Goal: Task Accomplishment & Management: Complete application form

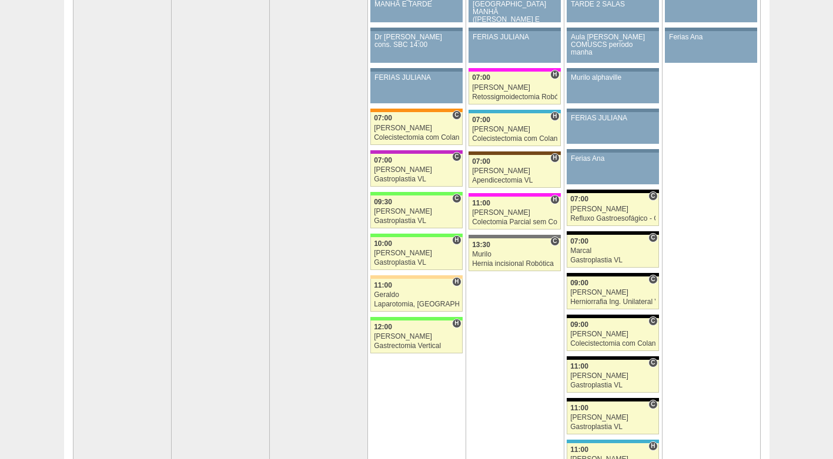
scroll to position [59, 0]
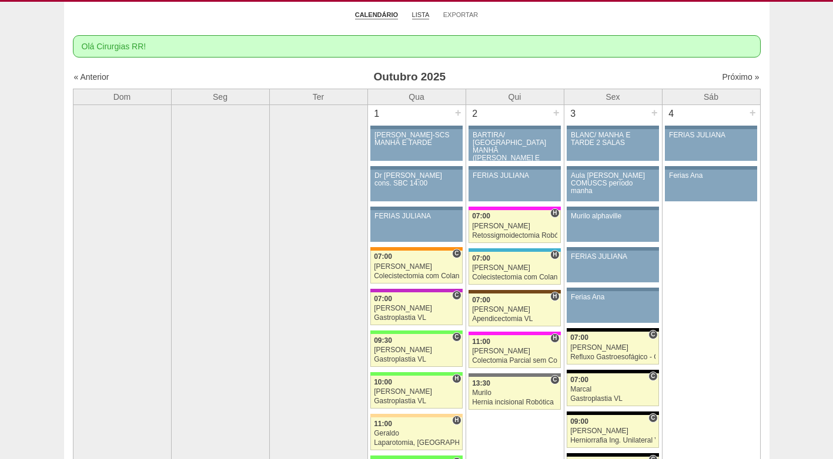
click at [420, 14] on link "Lista" at bounding box center [421, 15] width 18 height 9
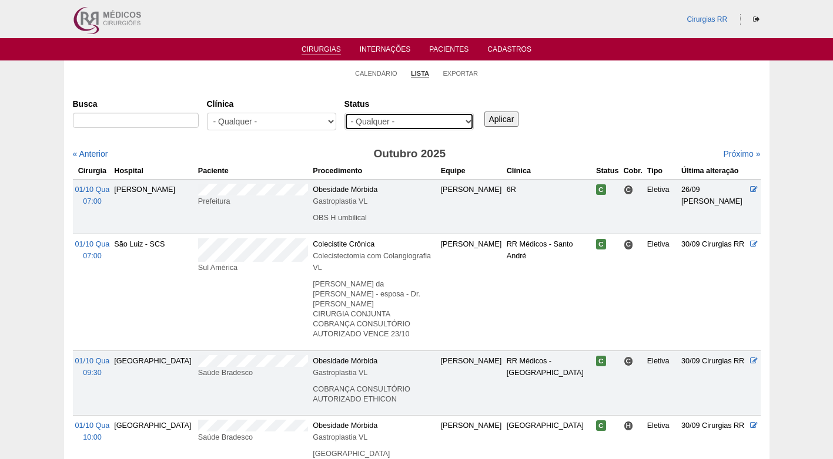
click at [404, 119] on select "- Qualquer - Reservada Confirmada Suspensa Cancelada" at bounding box center [408, 122] width 129 height 18
click at [467, 75] on link "Exportar" at bounding box center [459, 73] width 35 height 9
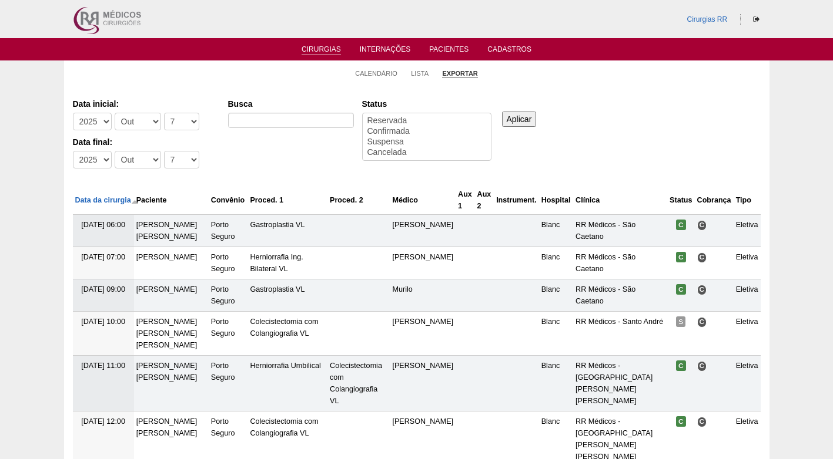
select select
click at [182, 119] on select "-Dia 1 2 3 4 5 6 7 8 9 10 11 12 13 14 15 16 17 18 19 20 21 22 23 24 25 26 27 28…" at bounding box center [181, 122] width 35 height 18
select select "13"
click at [164, 113] on select "-Dia 1 2 3 4 5 6 7 8 9 10 11 12 13 14 15 16 17 18 19 20 21 22 23 24 25 26 27 28…" at bounding box center [181, 122] width 35 height 18
click at [167, 167] on select "-Dia 1 2 3 4 5 6 7 8 9 10 11 12 13 14 15 16 17 18 19 20 21 22 23 24 25 26 27 28…" at bounding box center [181, 160] width 35 height 18
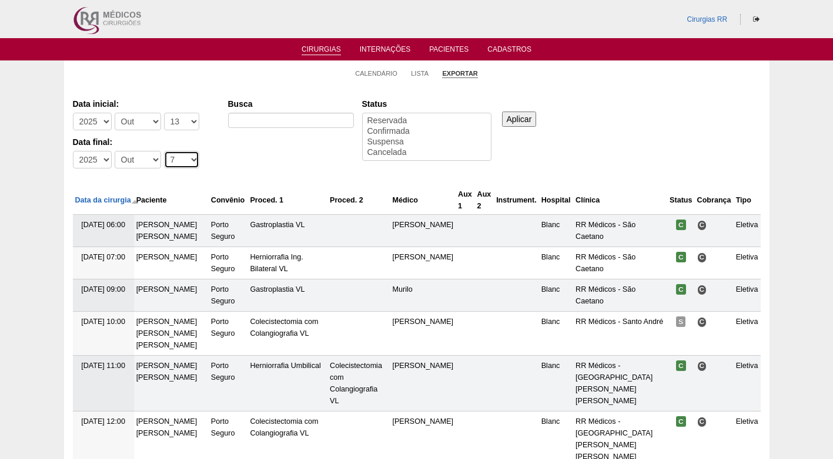
select select "17"
click at [164, 151] on select "-Dia 1 2 3 4 5 6 7 8 9 10 11 12 13 14 15 16 17 18 19 20 21 22 23 24 25 26 27 28…" at bounding box center [181, 160] width 35 height 18
select select "conf"
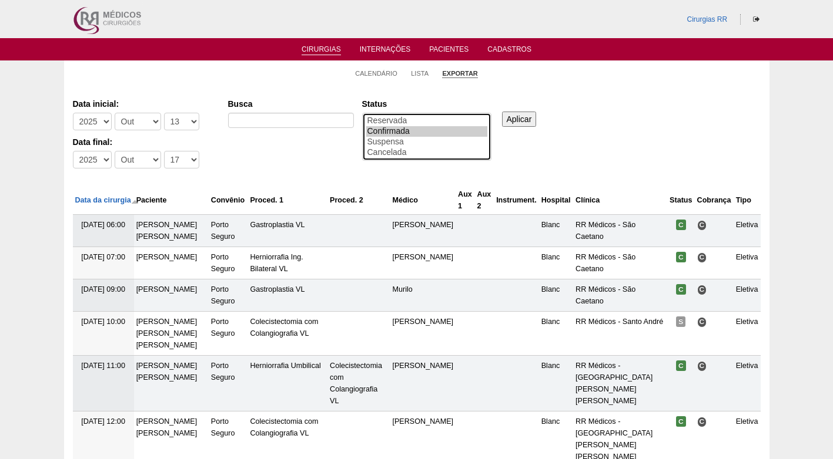
click at [390, 131] on option "Confirmada" at bounding box center [426, 131] width 121 height 11
click at [516, 119] on input "Aplicar" at bounding box center [519, 119] width 35 height 15
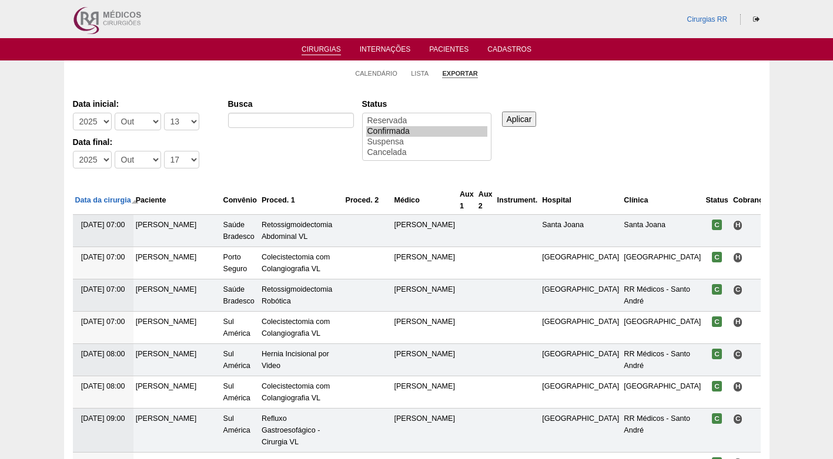
click at [645, 113] on div "Data inicial: -Ano 2011 2012 2013 2014 2015 2016 2017 2018 2019 2020 2021 2022 …" at bounding box center [416, 134] width 687 height 80
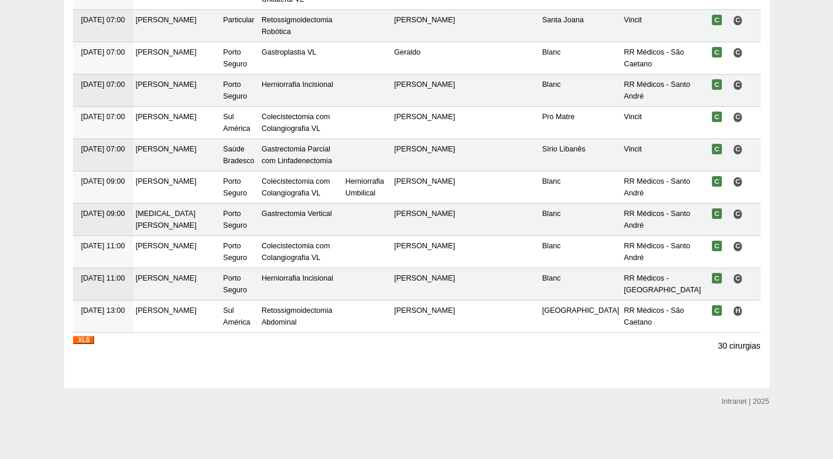
scroll to position [898, 0]
click at [82, 337] on img at bounding box center [83, 340] width 21 height 8
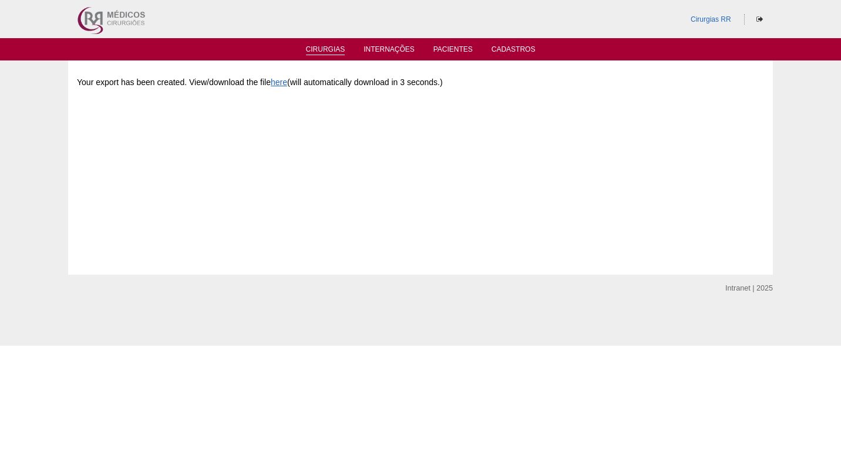
click at [317, 50] on link "Cirurgias" at bounding box center [325, 50] width 39 height 10
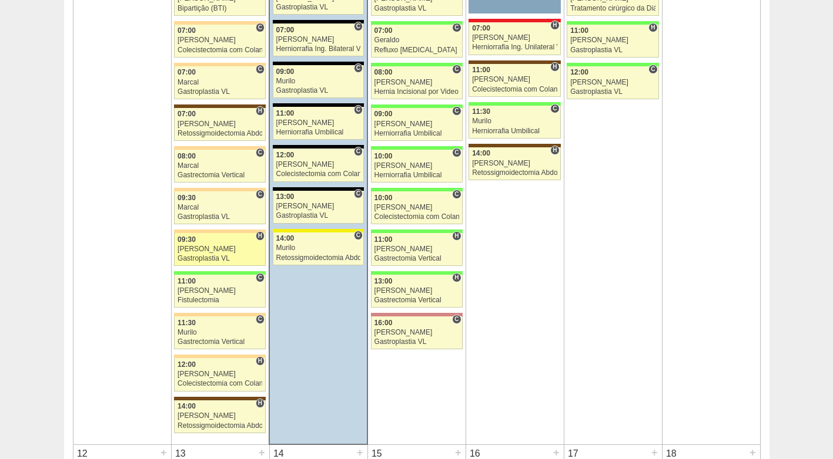
scroll to position [881, 0]
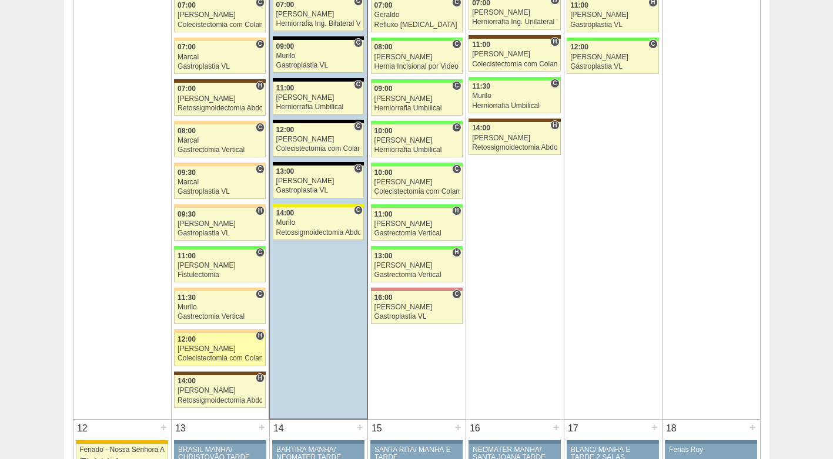
click at [216, 349] on div "[PERSON_NAME]" at bounding box center [219, 349] width 85 height 8
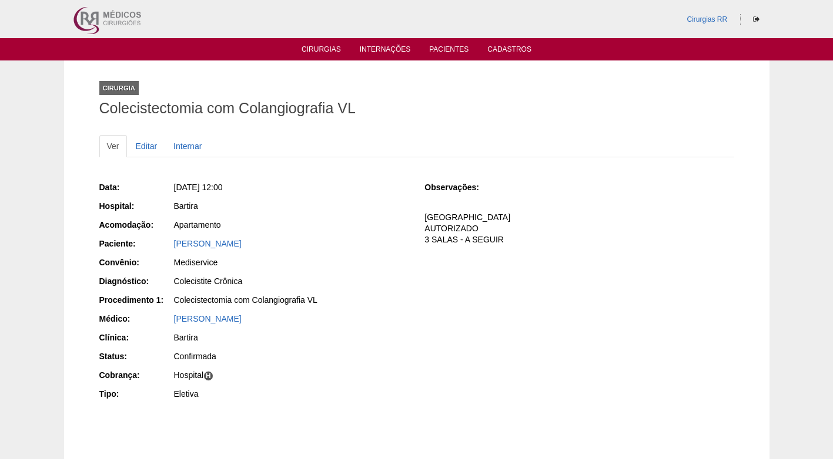
click at [307, 350] on div "Data: [DATE] 12:00 Hospital: [GEOGRAPHIC_DATA] Acomodação: Apartamento Paciente…" at bounding box center [253, 292] width 309 height 230
click at [321, 47] on link "Cirurgias" at bounding box center [320, 50] width 39 height 10
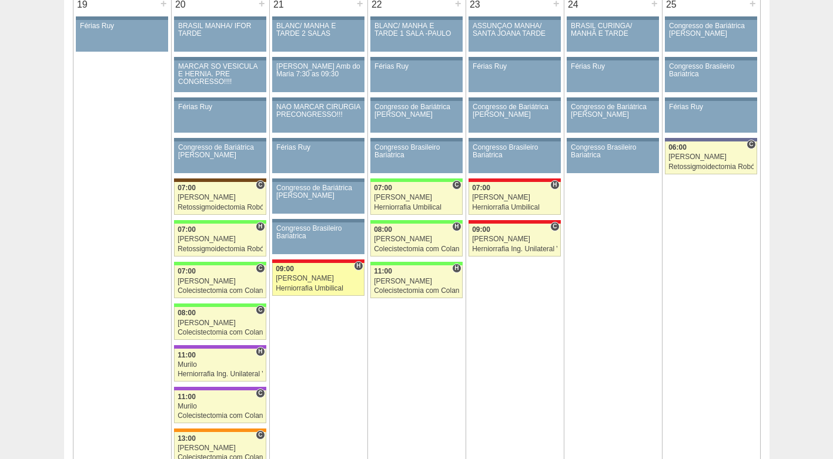
scroll to position [1880, 0]
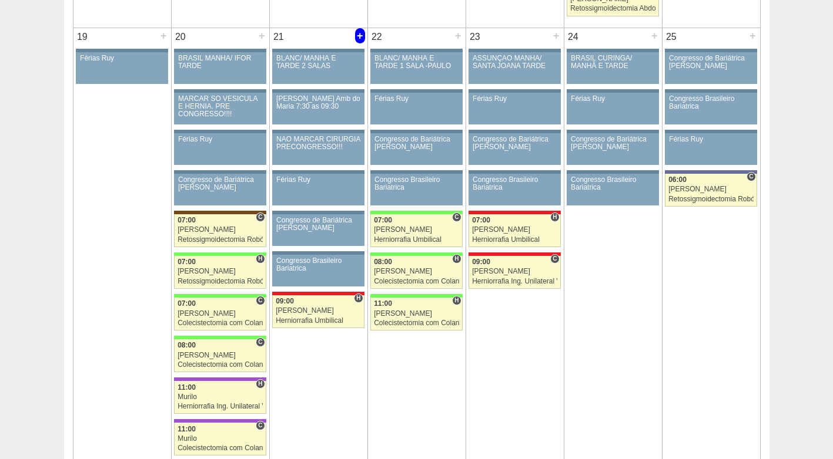
click at [360, 36] on div "+" at bounding box center [360, 35] width 10 height 15
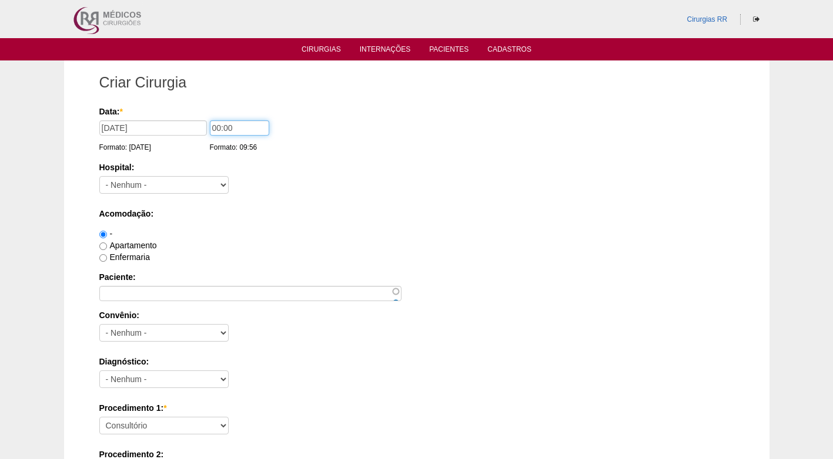
click at [242, 125] on input "00:00" at bounding box center [239, 127] width 59 height 15
drag, startPoint x: 242, startPoint y: 125, endPoint x: 176, endPoint y: 132, distance: 66.8
click at [176, 118] on div "Data: * 21/10/2025 Formato: 07/10/2025 00:00 Formato: 09:56" at bounding box center [414, 112] width 630 height 12
type input "07:00"
click at [391, 209] on label "Acomodação:" at bounding box center [416, 214] width 635 height 12
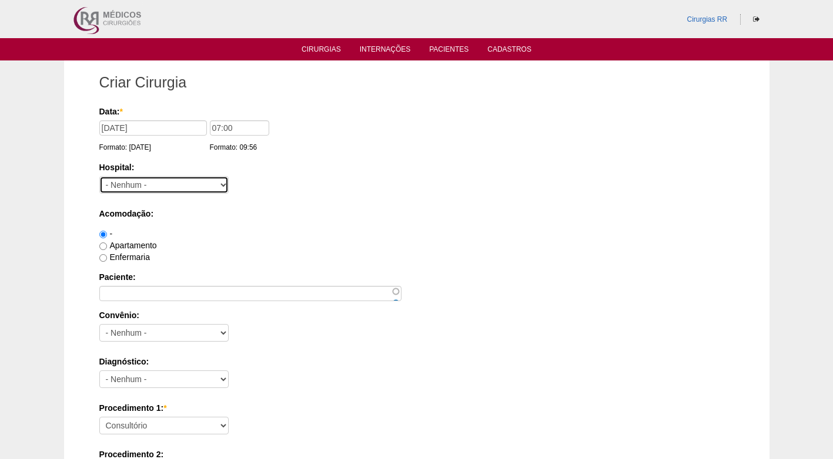
click at [206, 184] on select "- Nenhum - 9 de Julho Albert Einstein Alvorada América Assunção Bartira Benefic…" at bounding box center [163, 185] width 129 height 18
select select "8"
click at [99, 176] on select "- Nenhum - 9 de Julho Albert Einstein Alvorada América Assunção Bartira Benefic…" at bounding box center [163, 185] width 129 height 18
click at [143, 249] on label "Apartamento" at bounding box center [128, 245] width 58 height 9
click at [107, 249] on input "Apartamento" at bounding box center [103, 247] width 8 height 8
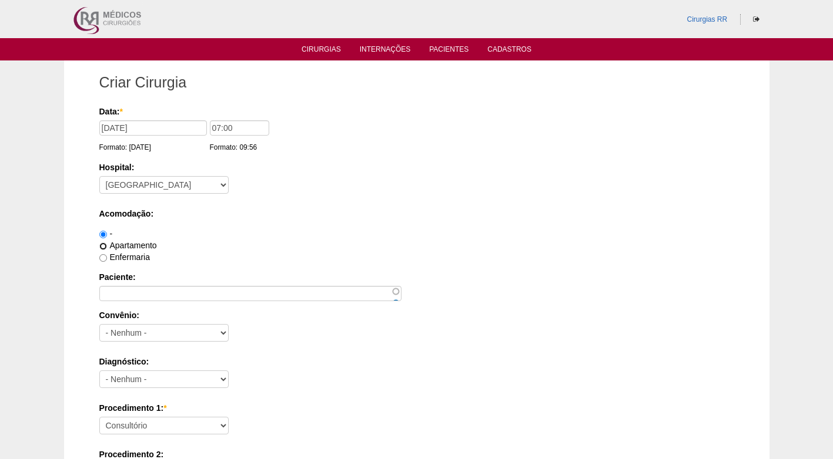
radio input "true"
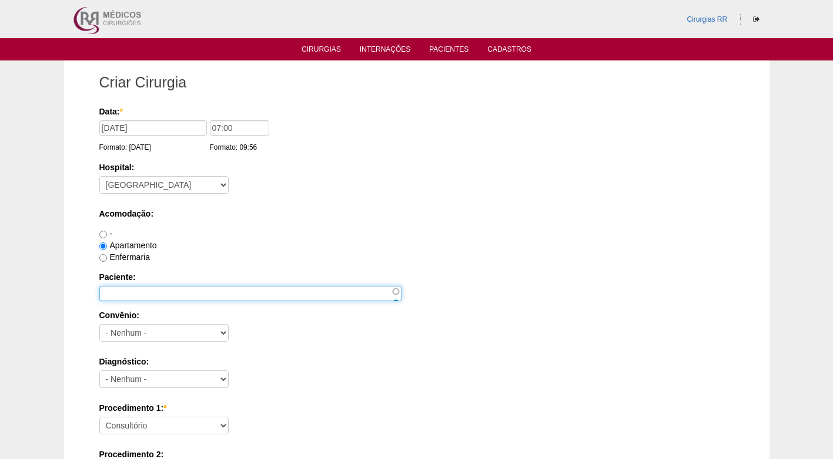
click at [143, 298] on input "Paciente:" at bounding box center [250, 293] width 302 height 15
paste input "[PERSON_NAME]"
type input "[PERSON_NAME]"
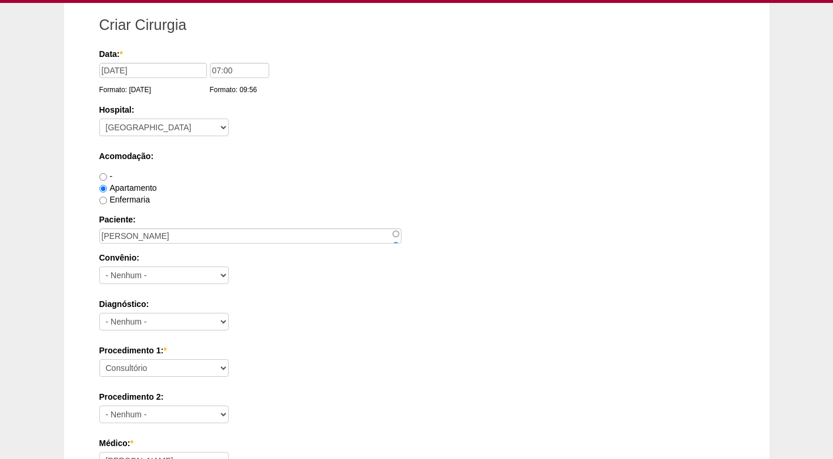
scroll to position [59, 0]
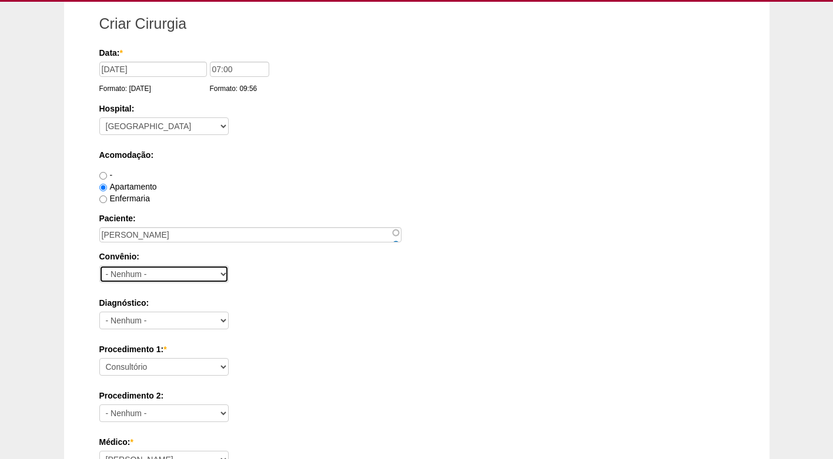
click at [162, 272] on select "- Nenhum - Abet Afresp Allianz Amil Blue Life Caasp Cabesp Caixa de Pensões Car…" at bounding box center [163, 275] width 129 height 18
select select "25"
click at [99, 266] on select "- Nenhum - Abet Afresp Allianz Amil Blue Life Caasp Cabesp Caixa de Pensões Car…" at bounding box center [163, 275] width 129 height 18
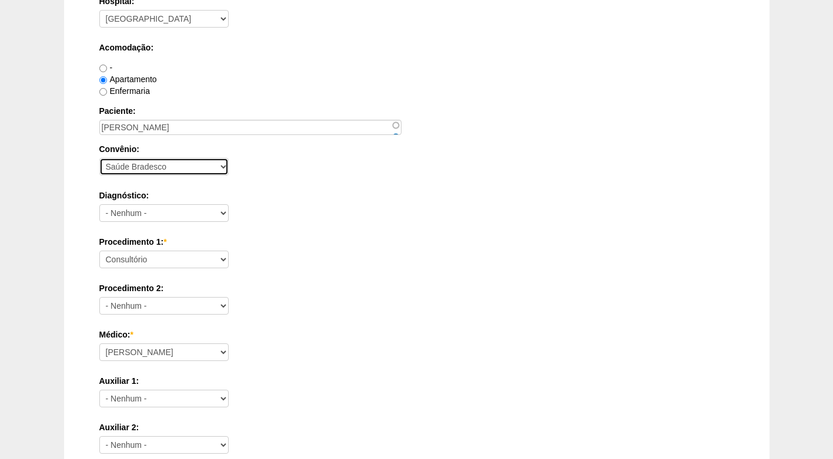
scroll to position [176, 0]
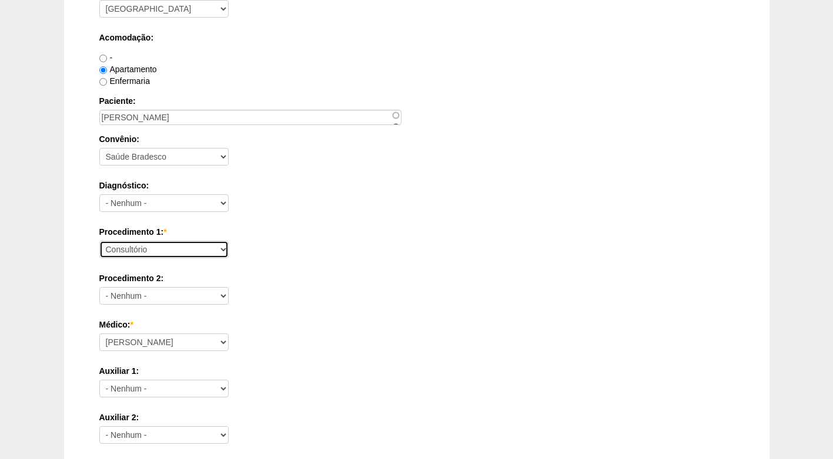
click at [179, 249] on select "Consultório Abscesso Hepático - Drenagem Abscesso perianal Amputação Abdômino P…" at bounding box center [163, 250] width 129 height 18
select select "4016"
click at [99, 241] on select "Consultório Abscesso Hepático - Drenagem Abscesso perianal Amputação Abdômino P…" at bounding box center [163, 250] width 129 height 18
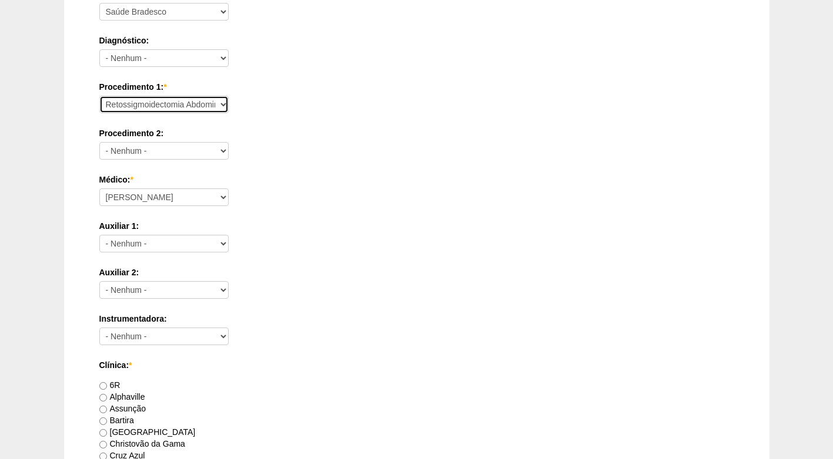
scroll to position [353, 0]
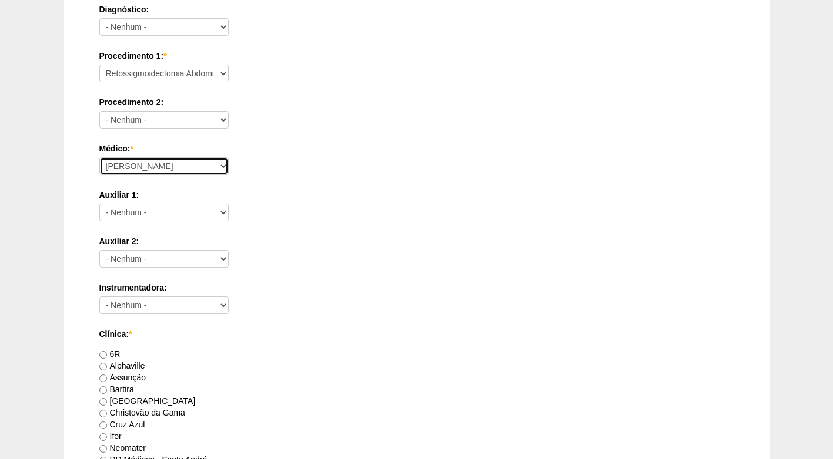
click at [173, 158] on select "Ana Paula Bruno Felipe Rossi Geraldo Igor Benevides Isabella Juliana Luiz Guilh…" at bounding box center [163, 166] width 129 height 18
select select "43"
click at [99, 157] on select "Ana Paula Bruno Felipe Rossi Geraldo Igor Benevides Isabella Juliana Luiz Guilh…" at bounding box center [163, 166] width 129 height 18
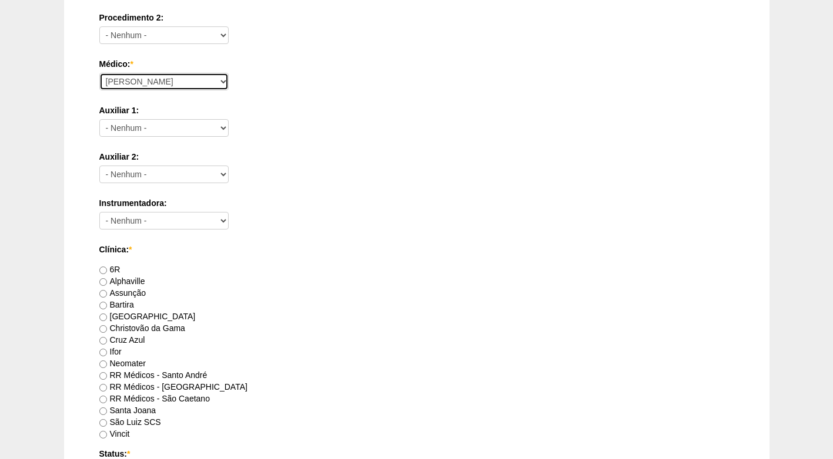
scroll to position [529, 0]
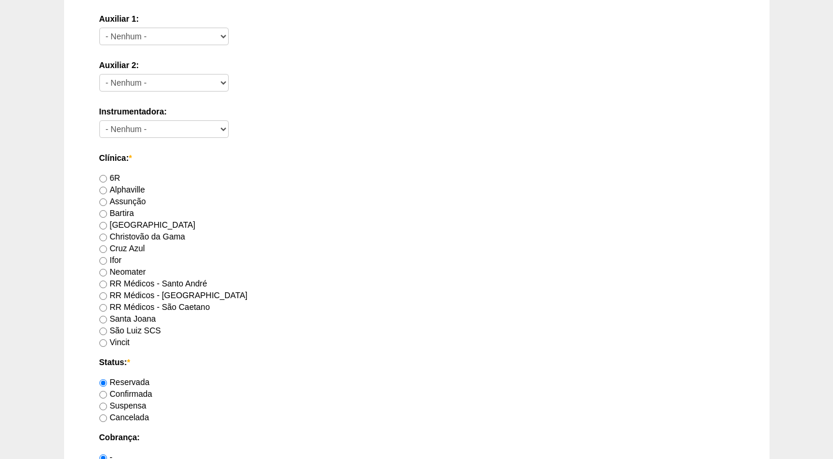
click at [182, 304] on label "RR Médicos - São Caetano" at bounding box center [154, 307] width 110 height 9
click at [107, 304] on input "RR Médicos - São Caetano" at bounding box center [103, 308] width 8 height 8
radio input "true"
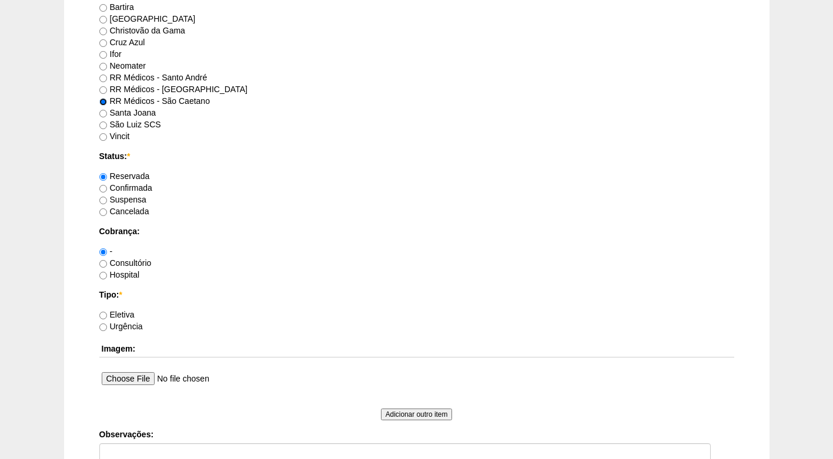
scroll to position [764, 0]
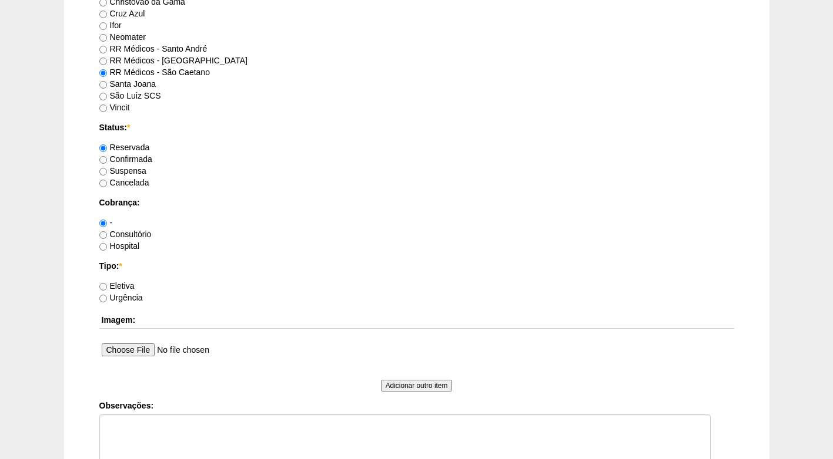
click at [132, 157] on label "Confirmada" at bounding box center [125, 159] width 53 height 9
click at [107, 157] on input "Confirmada" at bounding box center [103, 160] width 8 height 8
radio input "true"
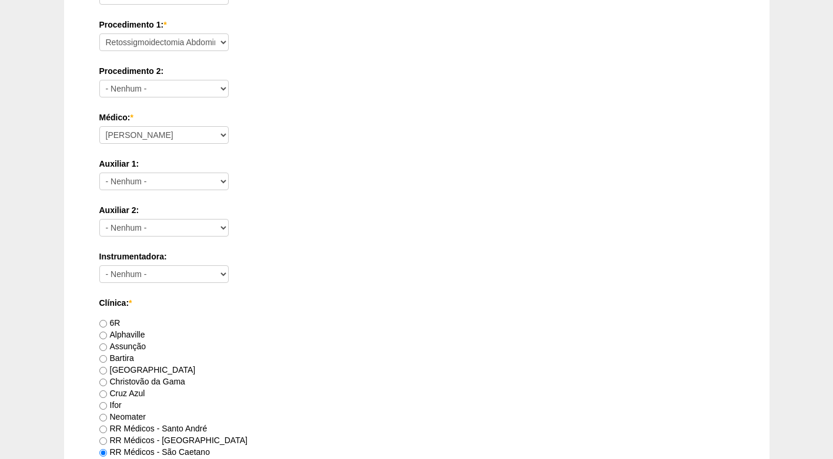
scroll to position [353, 0]
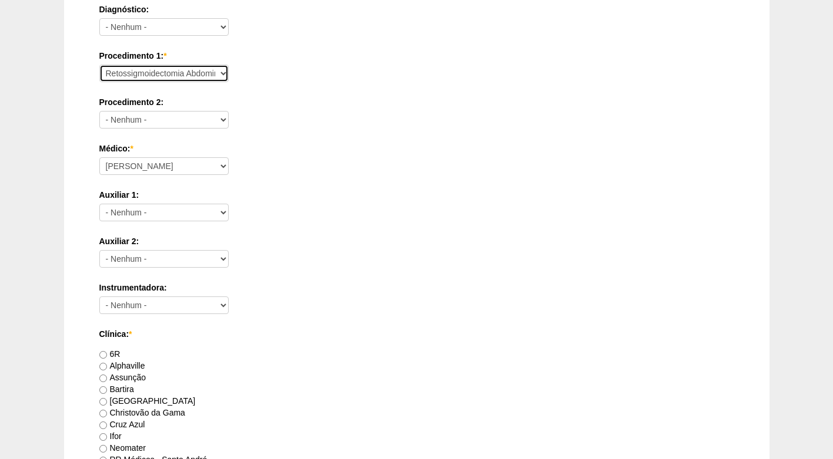
click at [197, 73] on select "Consultório Abscesso Hepático - Drenagem Abscesso perianal Amputação Abdômino P…" at bounding box center [163, 74] width 129 height 18
select select "31203"
click at [99, 65] on select "Consultório Abscesso Hepático - Drenagem Abscesso perianal Amputação Abdômino P…" at bounding box center [163, 74] width 129 height 18
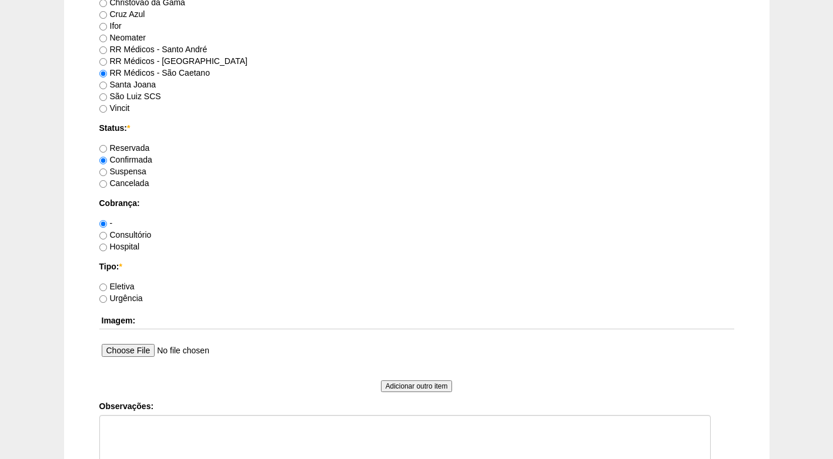
scroll to position [764, 0]
click at [113, 231] on label "Consultório" at bounding box center [125, 234] width 52 height 9
click at [107, 231] on input "Consultório" at bounding box center [103, 235] width 8 height 8
radio input "true"
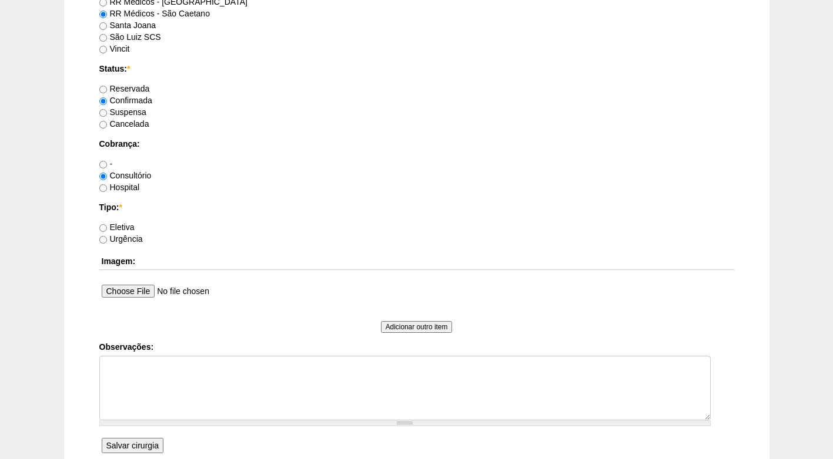
click at [119, 228] on label "Eletiva" at bounding box center [116, 227] width 35 height 9
click at [107, 228] on input "Eletiva" at bounding box center [103, 228] width 8 height 8
radio input "true"
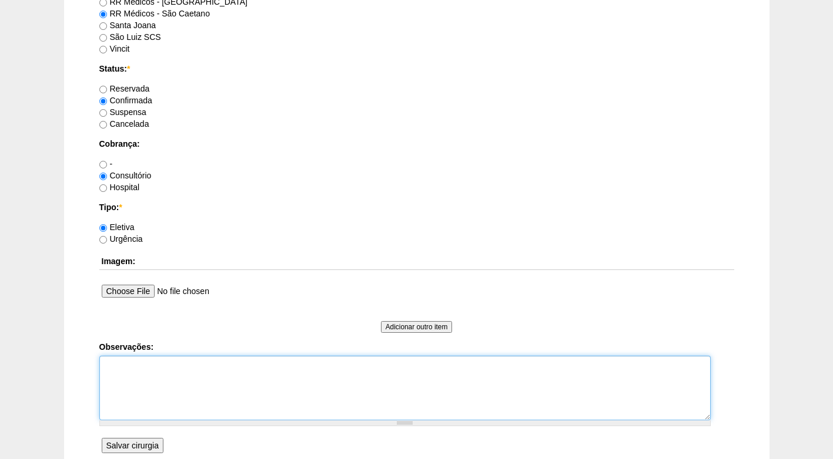
click at [185, 362] on textarea "Observações:" at bounding box center [404, 388] width 611 height 65
type textarea "f"
paste textarea "BRC16001984"
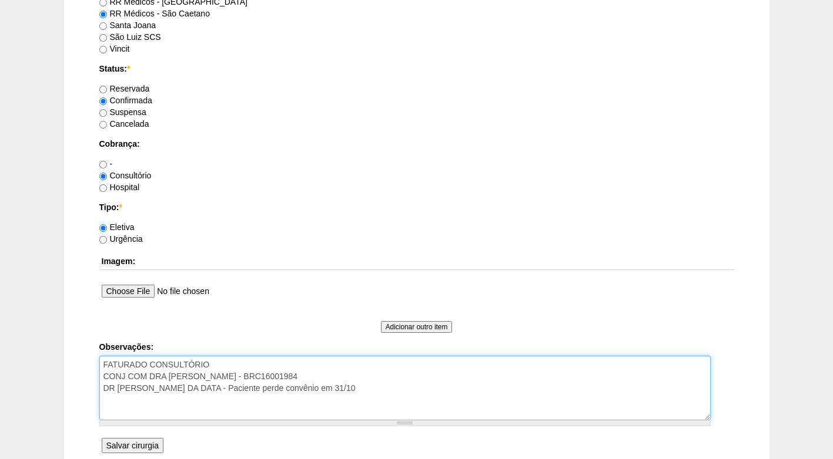
click at [367, 391] on textarea "FATURADO CONSULTÓRIO CONJ COM DRA CLAUDIA - BRC16001984 DR BRUNO CIENTE DA DATA…" at bounding box center [404, 388] width 611 height 65
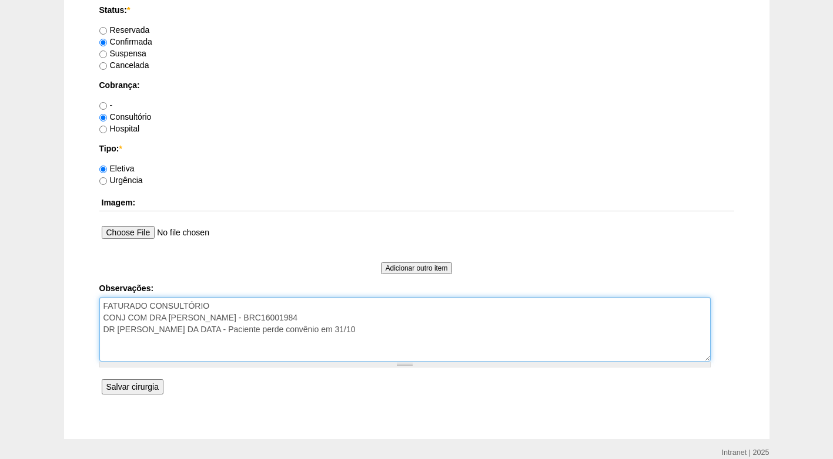
scroll to position [932, 0]
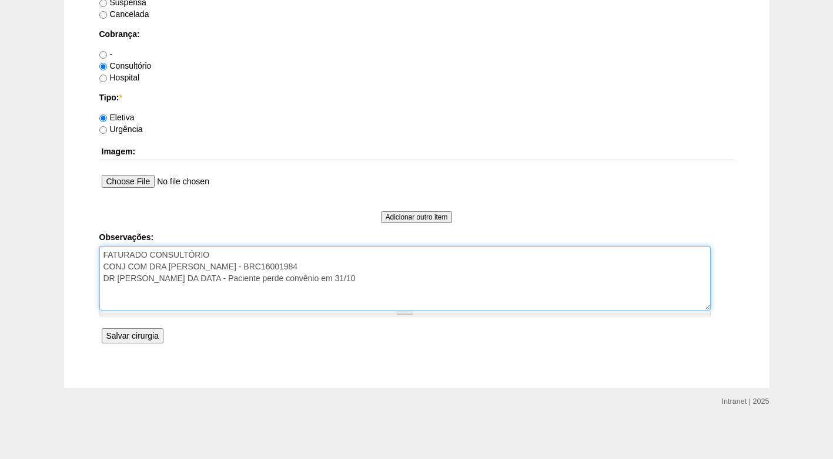
type textarea "FATURADO CONSULTÓRIO CONJ COM DRA CLAUDIA - BRC16001984 DR BRUNO CIENTE DA DATA…"
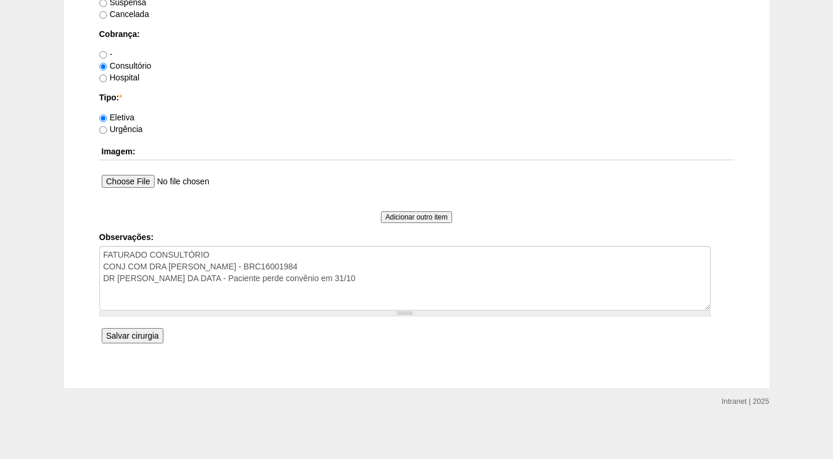
click at [127, 335] on input "Salvar cirurgia" at bounding box center [133, 335] width 62 height 15
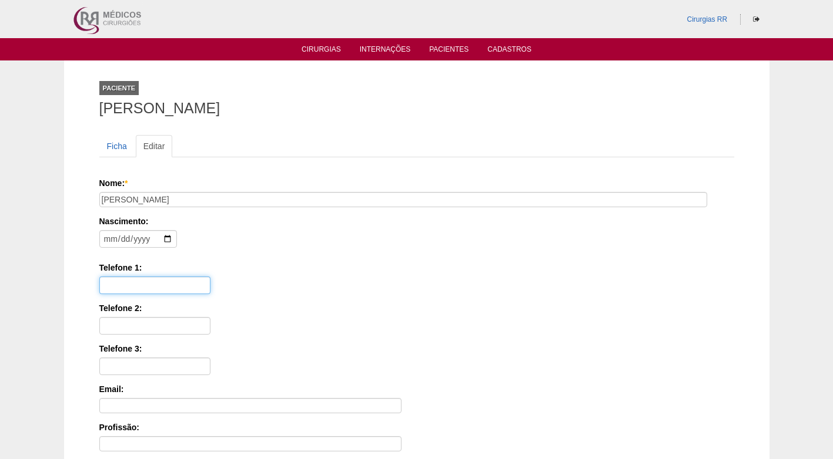
click at [167, 288] on input "Telefone 1:" at bounding box center [154, 286] width 111 height 18
paste input "[PHONE_NUMBER]"
type input "[PHONE_NUMBER]"
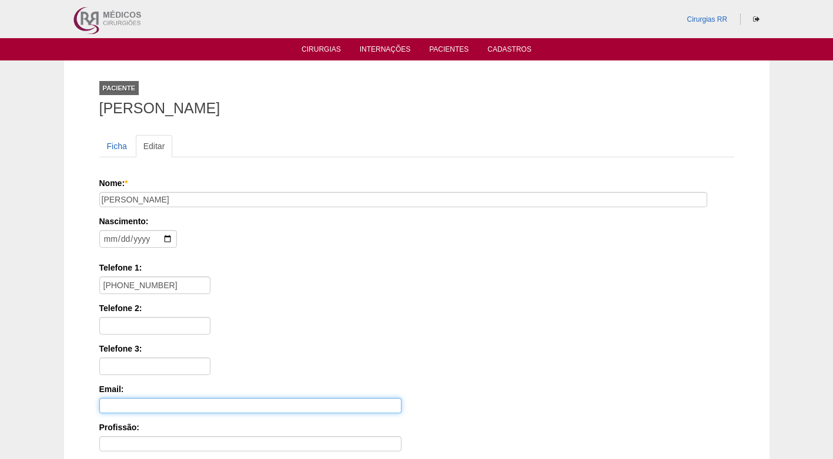
click at [130, 402] on input "Email:" at bounding box center [250, 405] width 302 height 15
paste input "[PERSON_NAME][EMAIL_ADDRESS][DOMAIN_NAME]"
type input "[PERSON_NAME][EMAIL_ADDRESS][DOMAIN_NAME]"
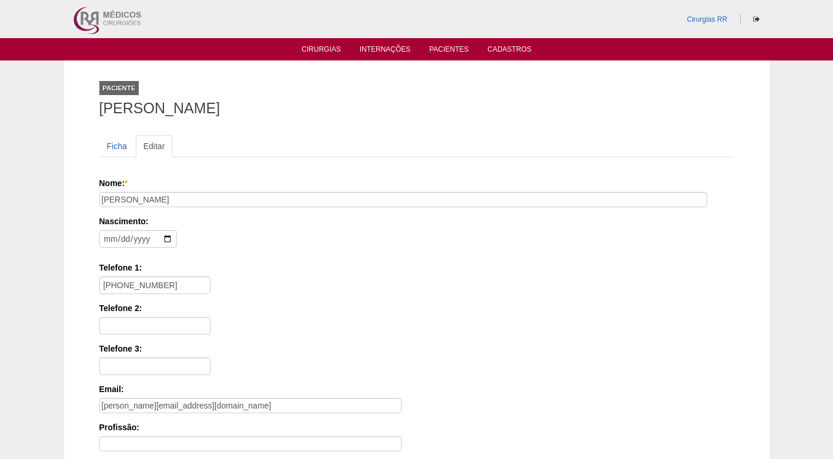
click at [390, 331] on div "Telefone 2:" at bounding box center [416, 319] width 635 height 32
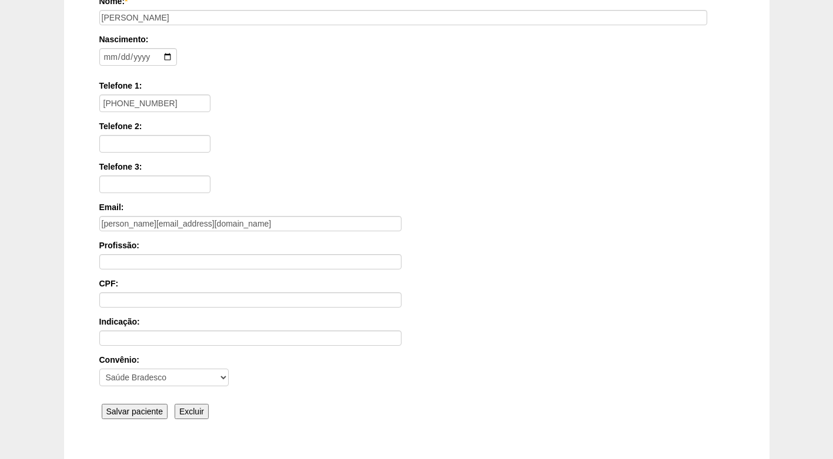
scroll to position [258, 0]
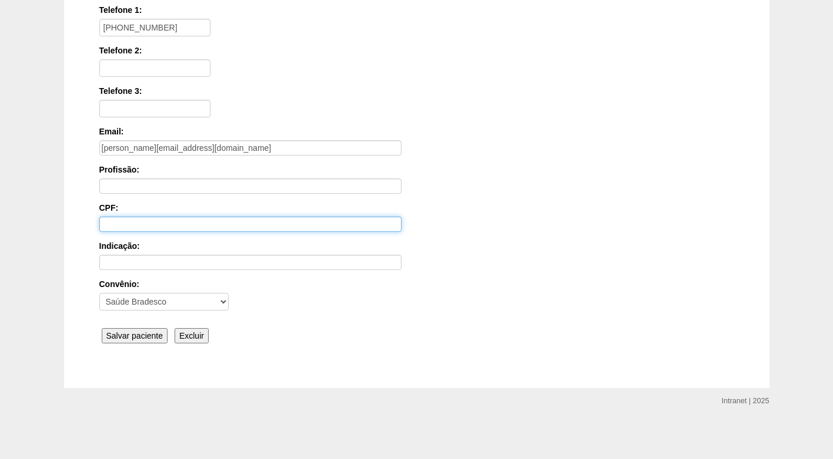
click at [146, 221] on input "CPF:" at bounding box center [250, 224] width 302 height 15
paste input "342.567.008-54"
type input "342.567.008-54"
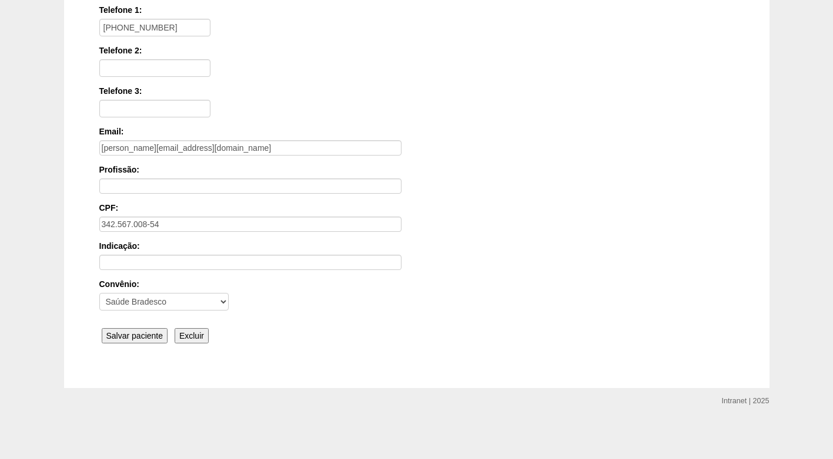
click at [455, 165] on label "Profissão:" at bounding box center [416, 170] width 635 height 12
click at [401, 179] on input "Profissão:" at bounding box center [250, 186] width 302 height 15
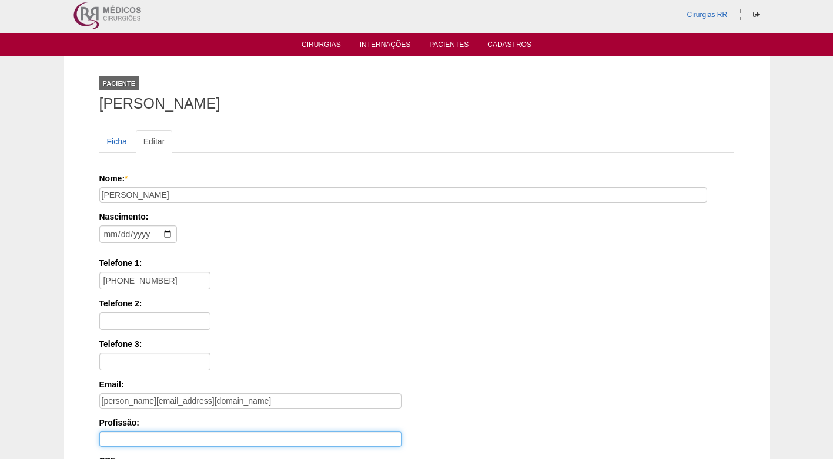
scroll to position [0, 0]
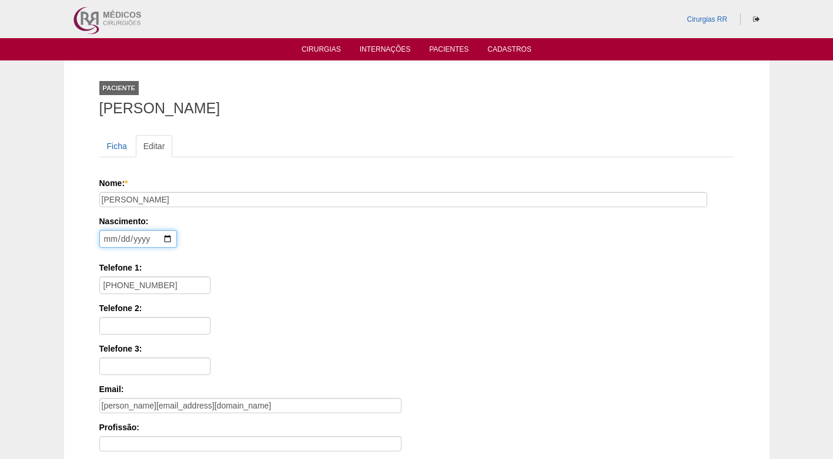
click at [103, 241] on input "date" at bounding box center [138, 239] width 78 height 18
type input "1989-02-11"
click at [354, 264] on label "Telefone 1:" at bounding box center [416, 268] width 635 height 12
click at [210, 277] on input "[PHONE_NUMBER]" at bounding box center [154, 286] width 111 height 18
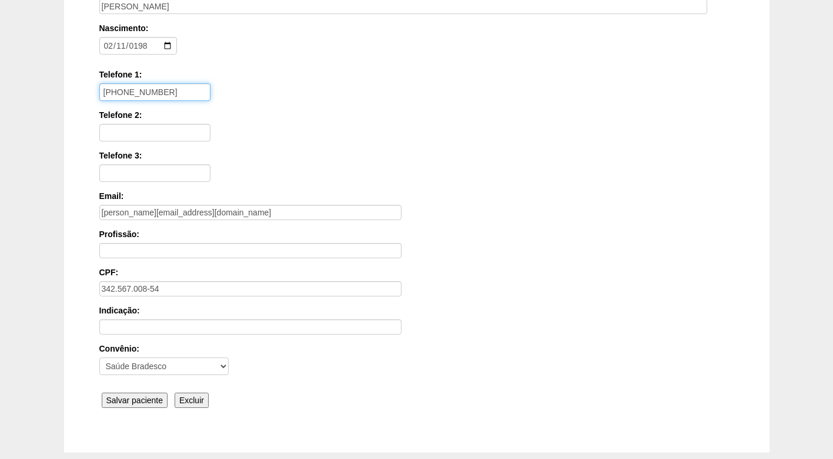
scroll to position [258, 0]
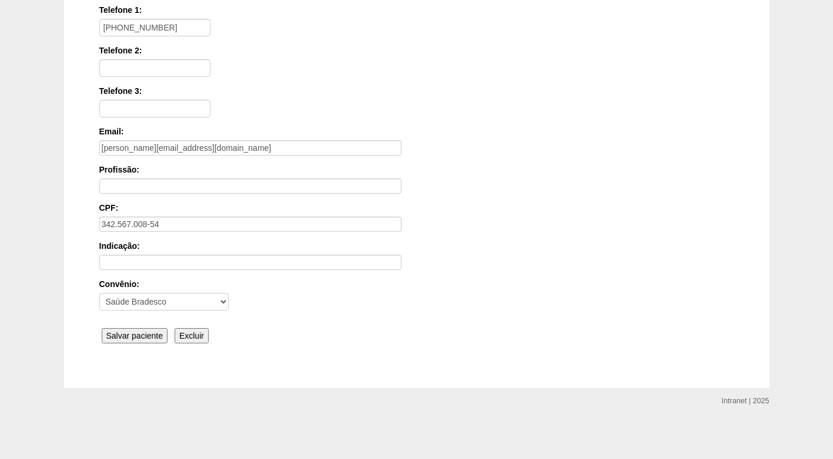
click at [115, 335] on input "Salvar paciente" at bounding box center [135, 335] width 66 height 15
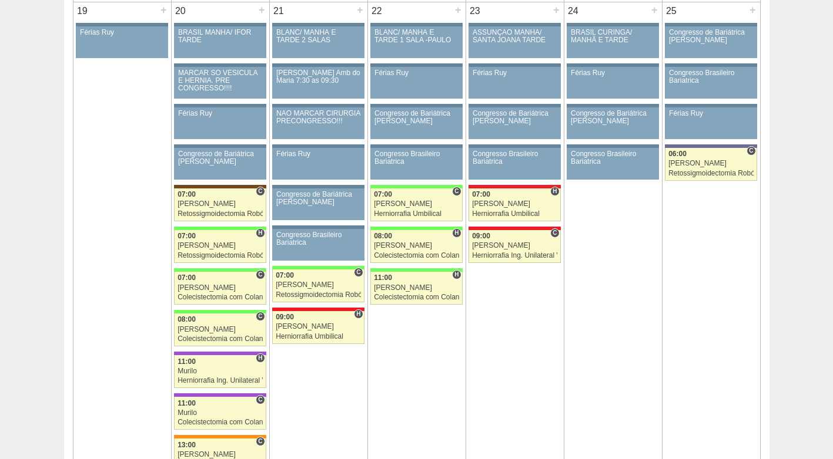
scroll to position [1939, 0]
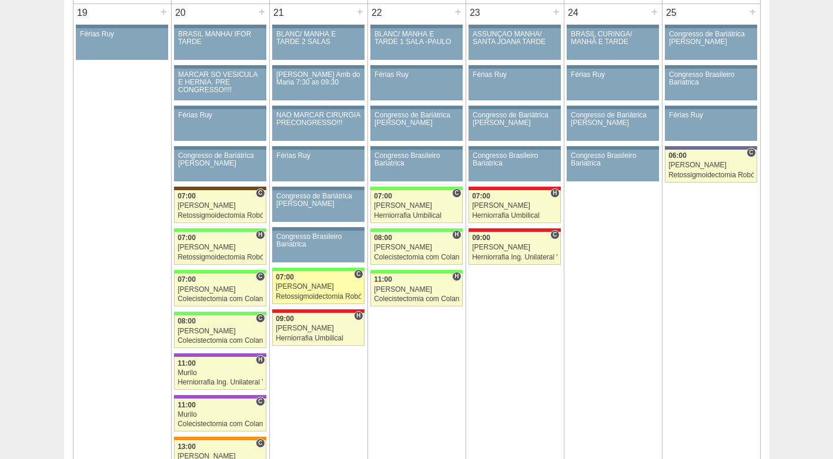
click at [307, 291] on div "[PERSON_NAME]" at bounding box center [318, 287] width 85 height 8
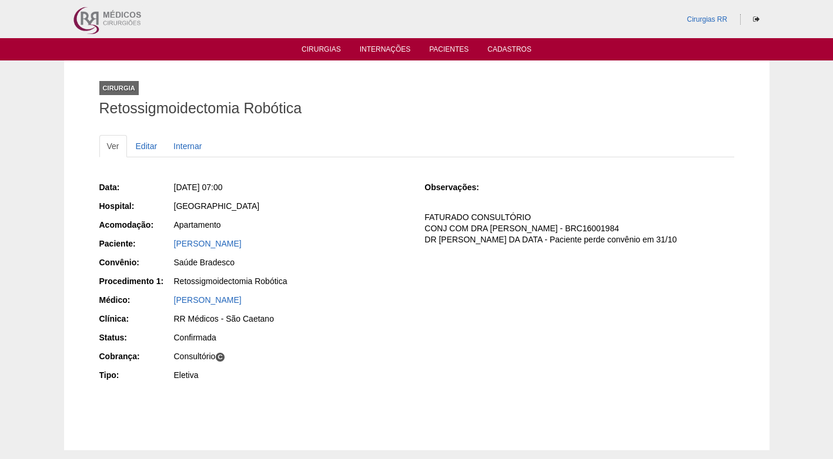
click at [367, 291] on div "Data: [DATE] 07:00 Hospital: [GEOGRAPHIC_DATA] Acomodação: Apartamento Paciente…" at bounding box center [253, 282] width 309 height 211
click at [355, 289] on div "Retossigmoidectomia Robótica" at bounding box center [291, 283] width 236 height 15
click at [209, 243] on link "[PERSON_NAME]" at bounding box center [208, 243] width 68 height 9
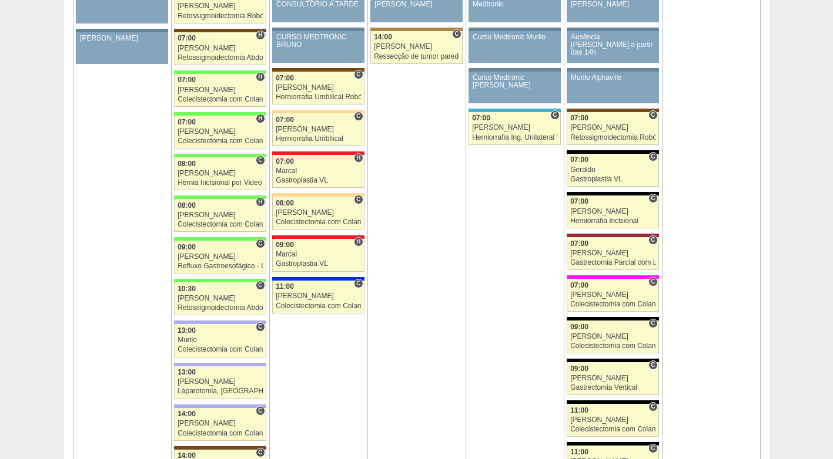
scroll to position [1351, 0]
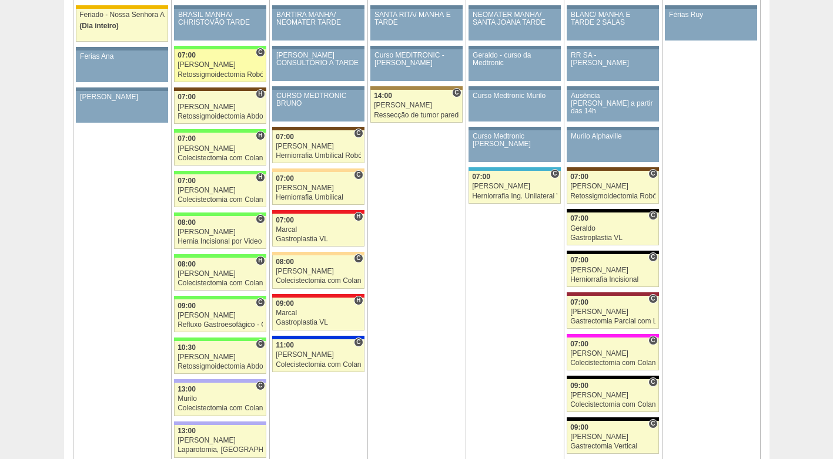
click at [227, 59] on div "07:00" at bounding box center [219, 56] width 85 height 8
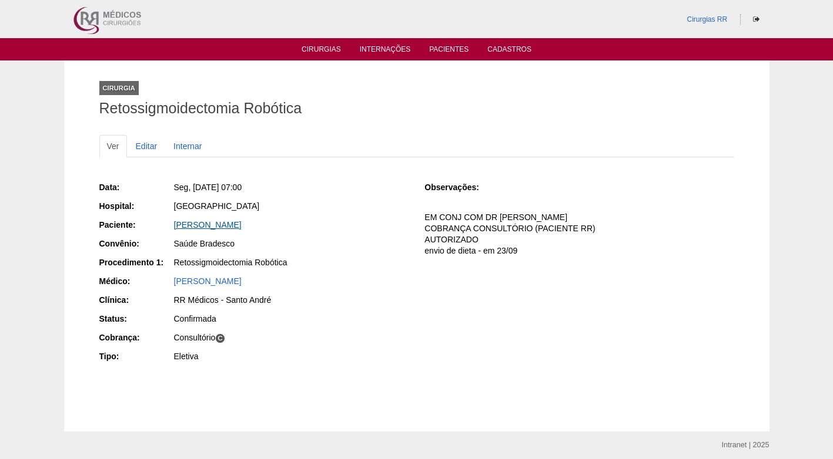
click at [241, 225] on link "[PERSON_NAME]" at bounding box center [208, 224] width 68 height 9
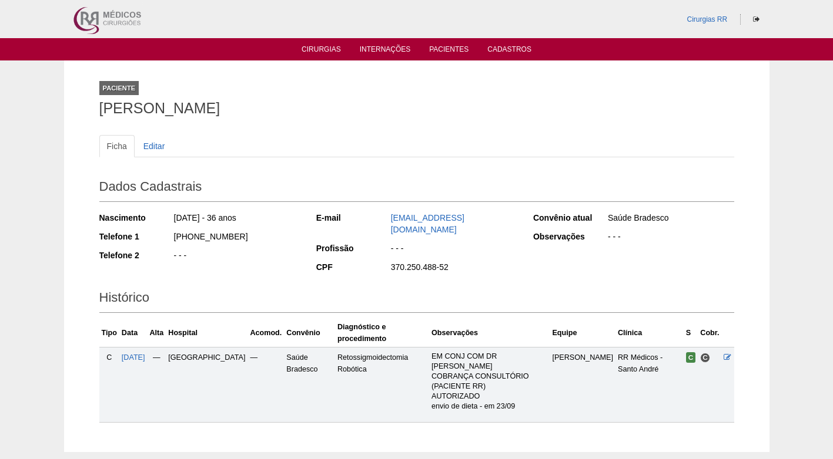
drag, startPoint x: 241, startPoint y: 236, endPoint x: 166, endPoint y: 236, distance: 74.6
click at [166, 236] on div "Telefone 1 (11) 96459-7554" at bounding box center [199, 238] width 201 height 15
copy div "(11) 96459-7554"
click at [309, 239] on div "Dados Cadastrais Nascimento 10/10/1988 - 36 anos Telefone 1 (11) 96459-7554 Tel…" at bounding box center [416, 224] width 635 height 111
click at [264, 170] on div "Dados Cadastrais Nascimento 10/10/1988 - 36 anos Telefone 1 (11) 96459-7554 Tel…" at bounding box center [416, 224] width 635 height 111
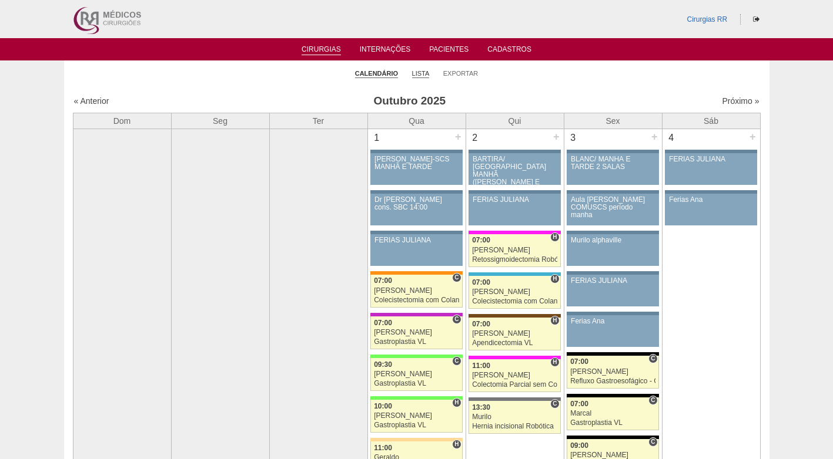
click at [415, 72] on link "Lista" at bounding box center [421, 73] width 18 height 9
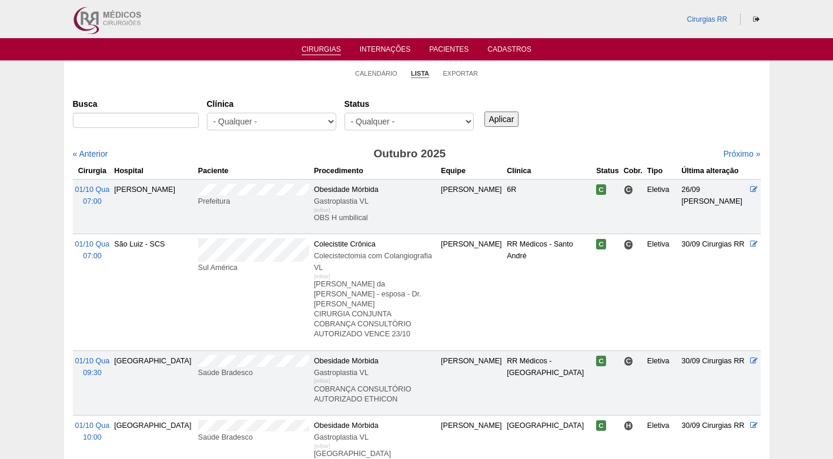
select select "resr"
click at [344, 113] on select "- Qualquer - Reservada Confirmada Suspensa Cancelada" at bounding box center [408, 122] width 129 height 18
click at [519, 115] on div "Aplicar" at bounding box center [506, 110] width 48 height 32
click at [510, 119] on input "Aplicar" at bounding box center [501, 119] width 35 height 15
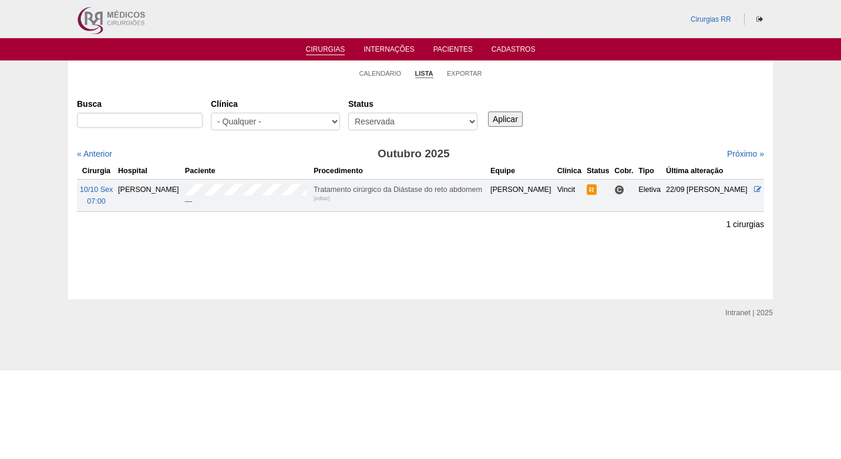
click at [246, 71] on ul "Calendário Lista Exportar" at bounding box center [420, 73] width 705 height 25
click at [379, 76] on link "Calendário" at bounding box center [381, 73] width 42 height 9
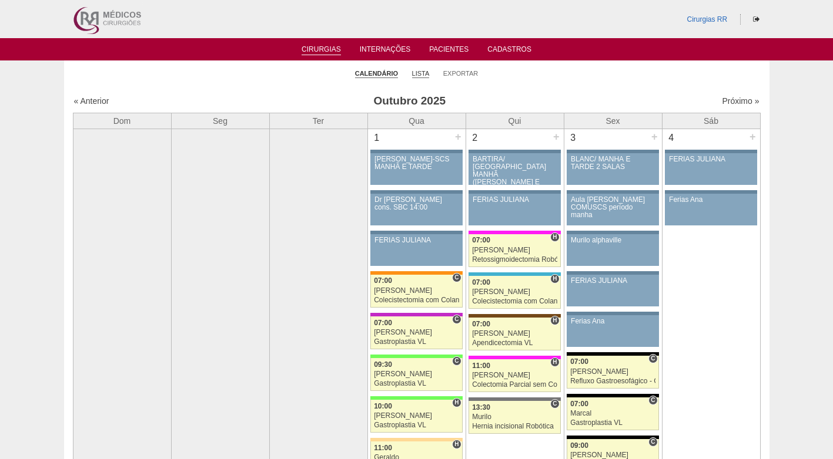
click at [421, 73] on link "Lista" at bounding box center [421, 73] width 18 height 9
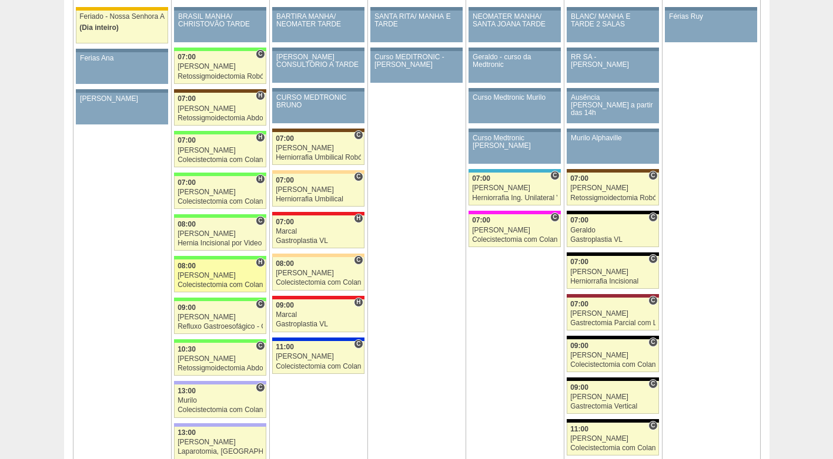
scroll to position [1293, 0]
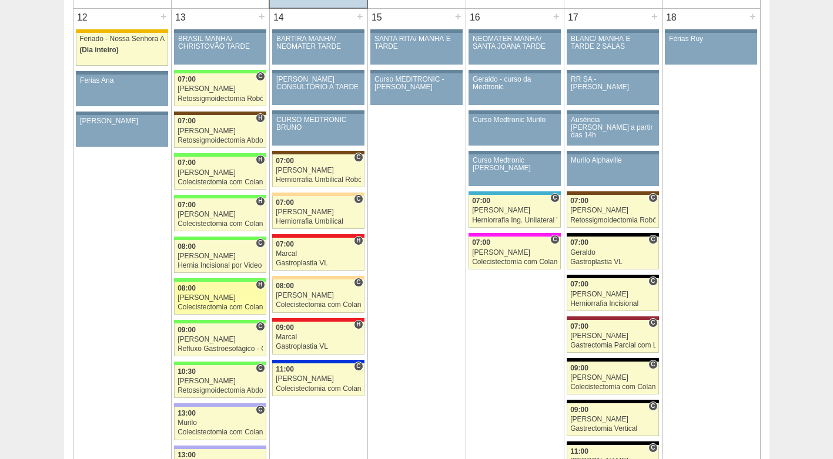
click at [216, 298] on div "[PERSON_NAME]" at bounding box center [219, 298] width 85 height 8
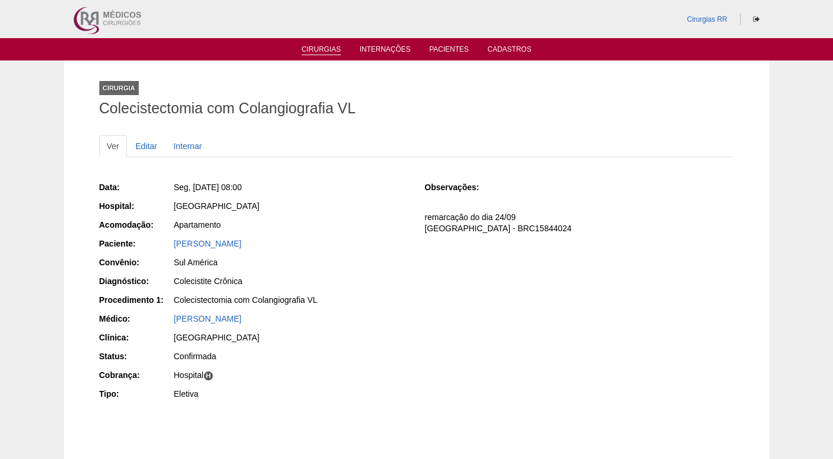
click at [325, 46] on link "Cirurgias" at bounding box center [320, 50] width 39 height 10
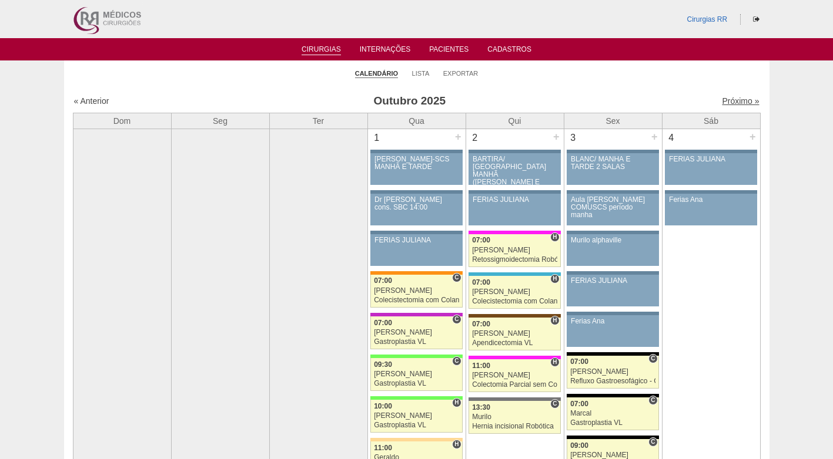
click at [722, 103] on link "Próximo »" at bounding box center [739, 100] width 37 height 9
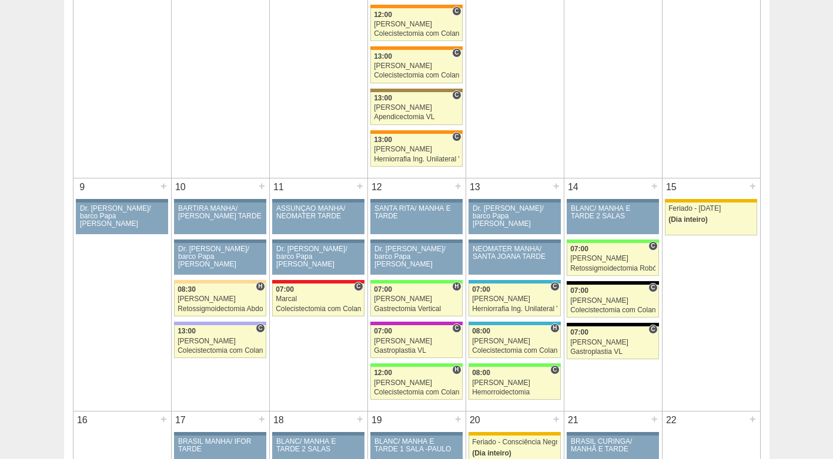
scroll to position [470, 0]
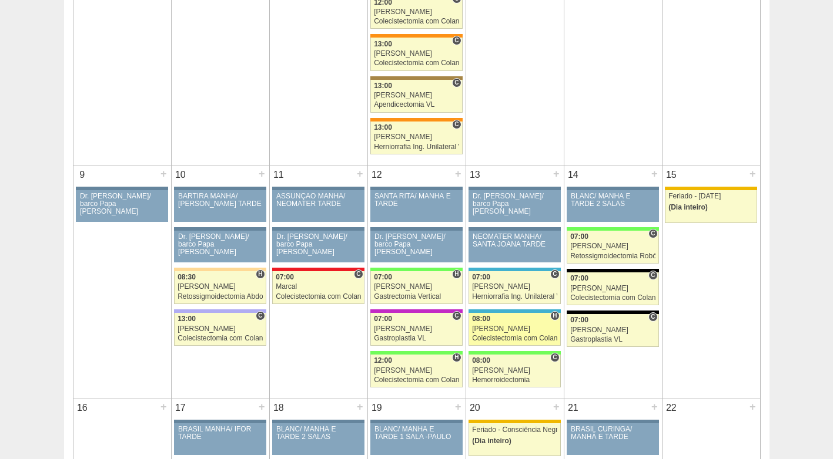
click at [511, 333] on div "[PERSON_NAME]" at bounding box center [514, 329] width 85 height 8
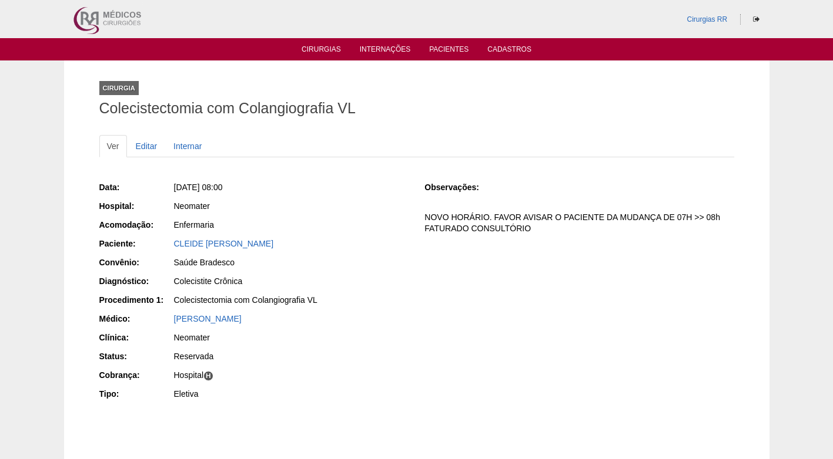
click at [402, 332] on div "Neomater" at bounding box center [291, 338] width 234 height 12
click at [407, 321] on div "[PERSON_NAME]" at bounding box center [291, 319] width 234 height 12
click at [356, 246] on div "CLEIDE REGINA DOS SANTOS" at bounding box center [291, 244] width 234 height 12
click at [346, 239] on div "CLEIDE REGINA DOS SANTOS" at bounding box center [291, 244] width 234 height 12
click at [330, 252] on div "CLEIDE REGINA DOS SANTOS" at bounding box center [291, 245] width 236 height 15
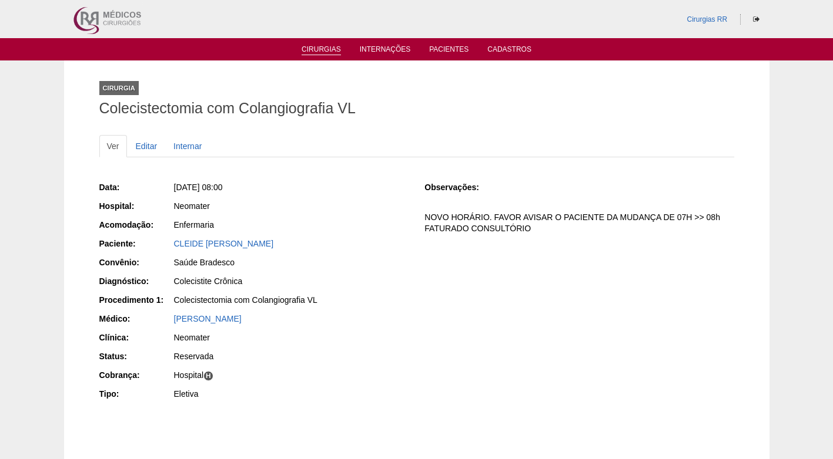
click at [333, 55] on link "Cirurgias" at bounding box center [320, 50] width 39 height 10
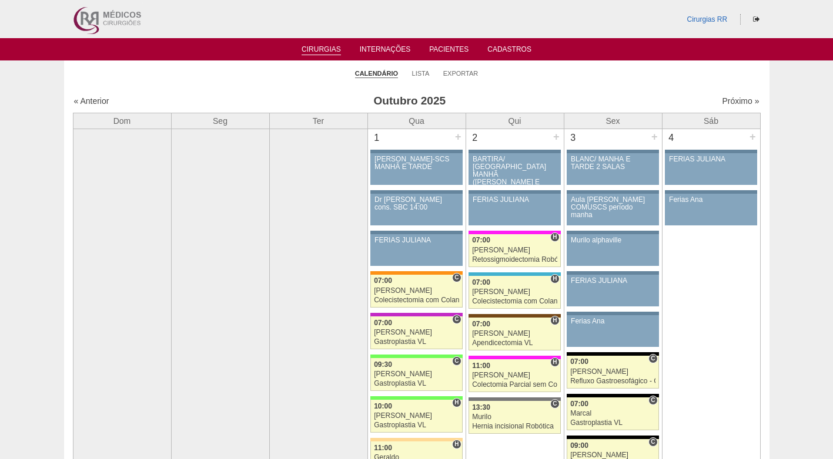
click at [415, 66] on li "Lista" at bounding box center [421, 73] width 18 height 16
click at [415, 72] on link "Lista" at bounding box center [421, 73] width 18 height 9
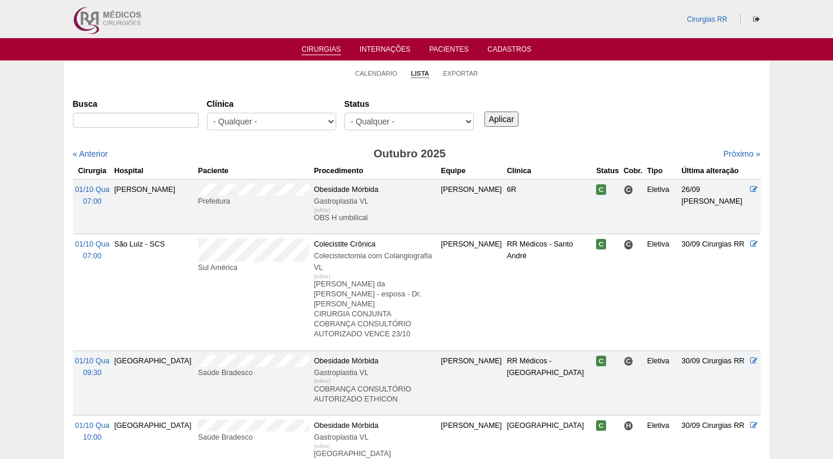
type input "*Unidade de preferência Brasil Santo André ------------------------------------…"
type input "geraldo"
click at [484, 112] on input "Aplicar" at bounding box center [501, 119] width 35 height 15
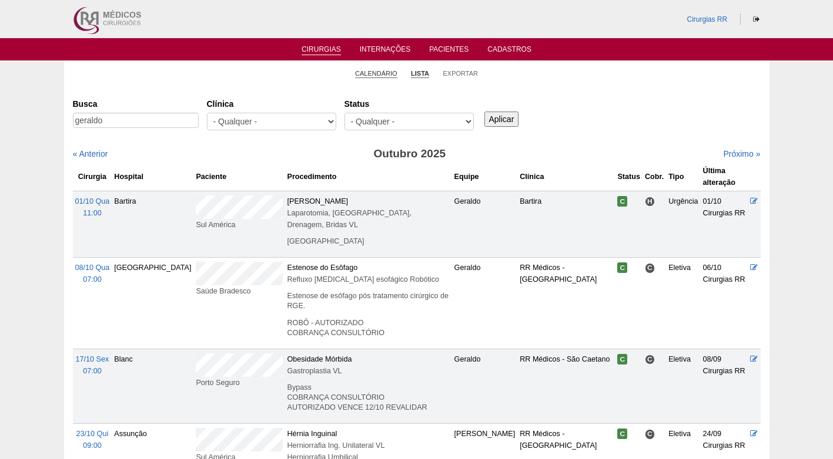
click at [372, 71] on link "Calendário" at bounding box center [376, 73] width 42 height 9
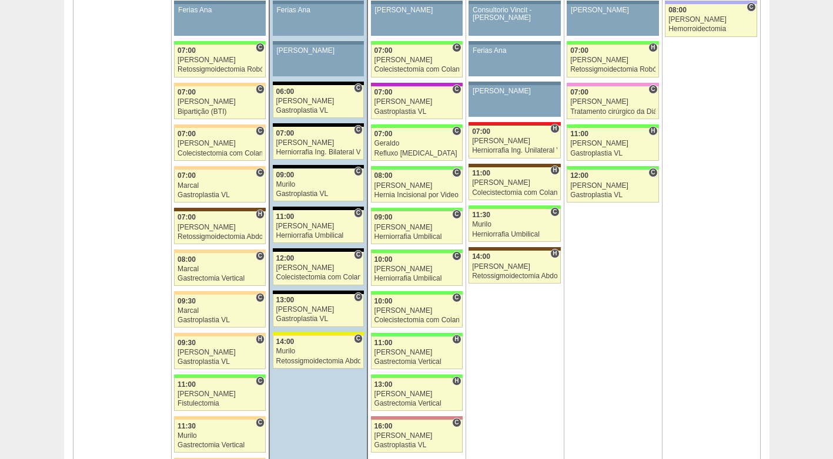
scroll to position [881, 0]
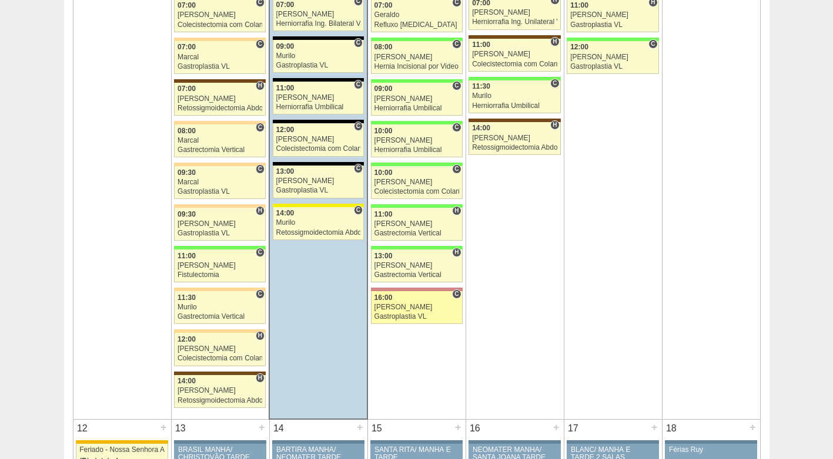
click at [410, 306] on div "[PERSON_NAME]" at bounding box center [416, 308] width 85 height 8
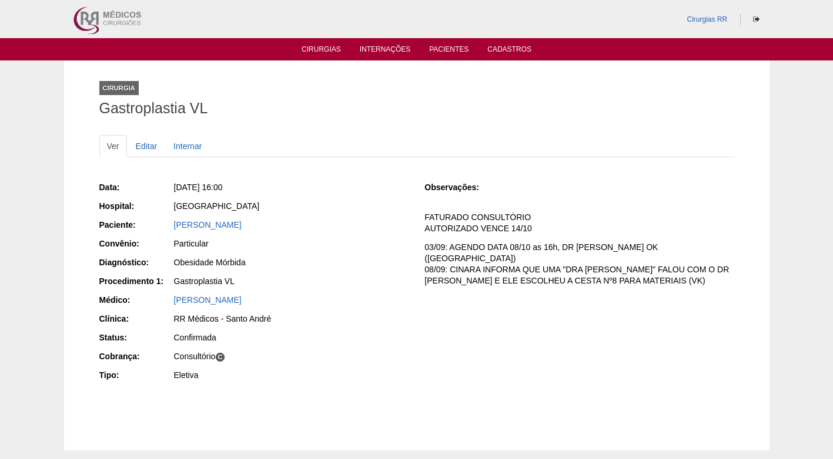
click at [307, 322] on div "RR Médicos - Santo André" at bounding box center [291, 319] width 234 height 12
click at [263, 320] on div "RR Médicos - Santo André" at bounding box center [291, 319] width 234 height 12
click at [305, 315] on div "RR Médicos - Santo André" at bounding box center [291, 319] width 234 height 12
drag, startPoint x: 297, startPoint y: 314, endPoint x: 287, endPoint y: 315, distance: 10.0
click at [287, 315] on div "RR Médicos - Santo André" at bounding box center [291, 319] width 234 height 12
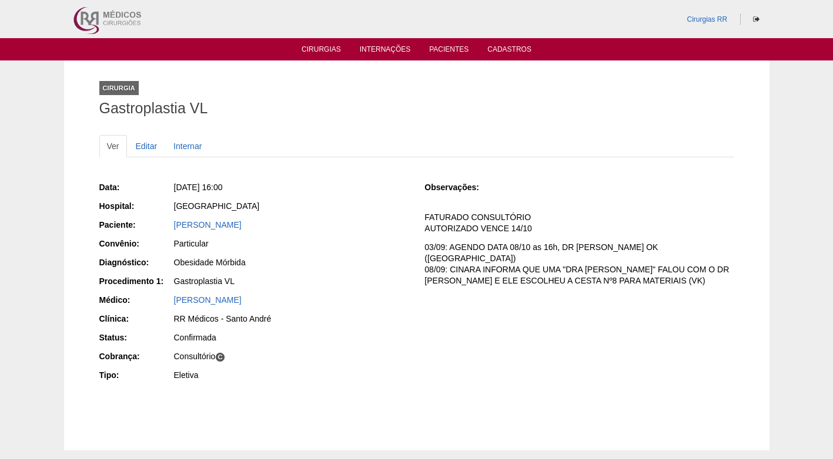
click at [314, 300] on div "[PERSON_NAME]" at bounding box center [291, 300] width 234 height 12
drag, startPoint x: 297, startPoint y: 227, endPoint x: 163, endPoint y: 231, distance: 134.0
click at [163, 231] on div "Paciente: MARCELO MOURAO ALVES" at bounding box center [253, 226] width 309 height 15
copy link "MARCELO MOURAO ALVES"
click at [266, 111] on h1 "Gastroplastia VL" at bounding box center [416, 108] width 635 height 15
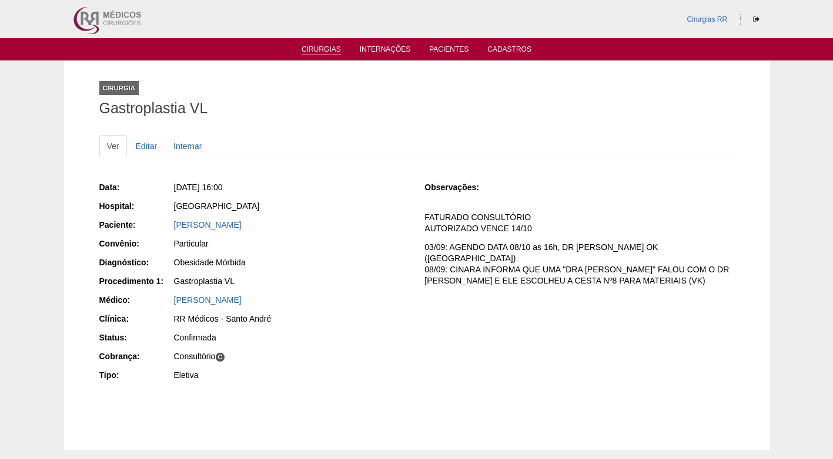
click at [323, 44] on li "Cirurgias" at bounding box center [321, 48] width 56 height 9
click at [323, 49] on link "Cirurgias" at bounding box center [320, 50] width 39 height 10
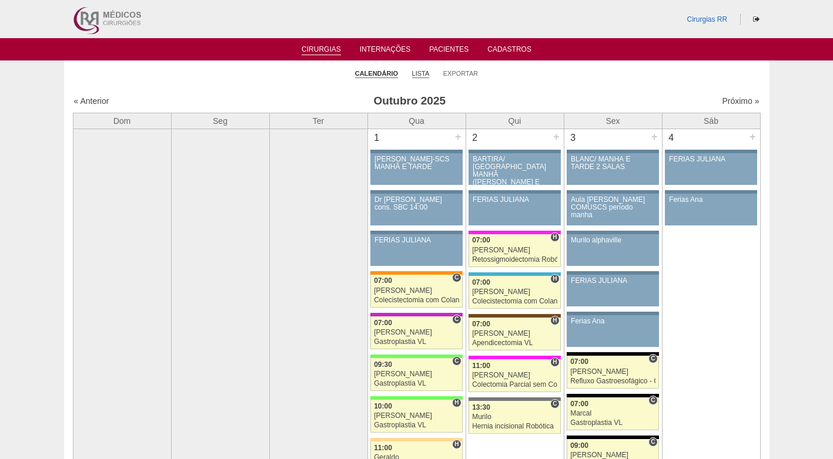
click at [420, 75] on link "Lista" at bounding box center [421, 73] width 18 height 9
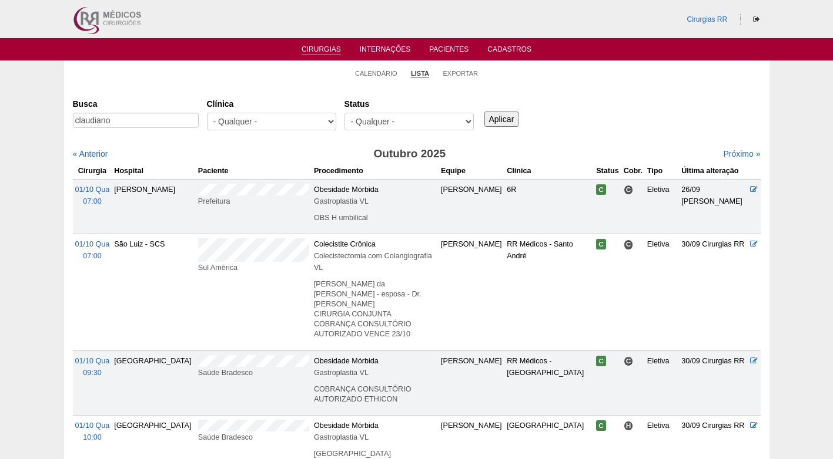
type input "claudiano"
click at [484, 112] on input "Aplicar" at bounding box center [501, 119] width 35 height 15
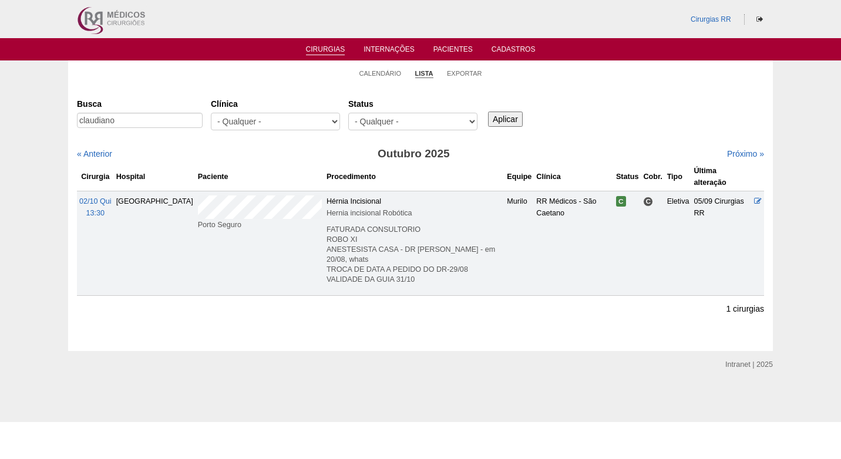
click at [231, 159] on div "« Anterior" at bounding box center [159, 154] width 165 height 12
